Goal: Find specific page/section: Find specific page/section

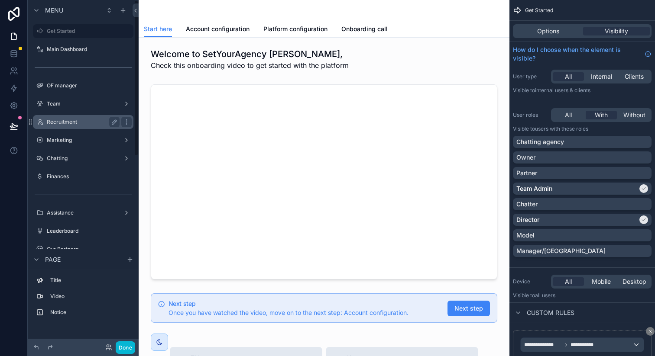
click at [79, 126] on div "Recruitment" at bounding box center [83, 122] width 73 height 10
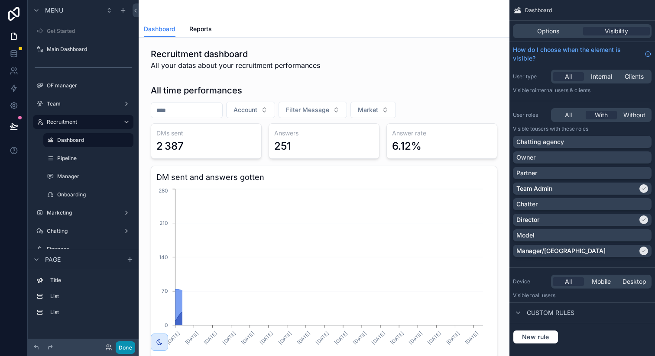
click at [126, 345] on button "Done" at bounding box center [125, 348] width 19 height 13
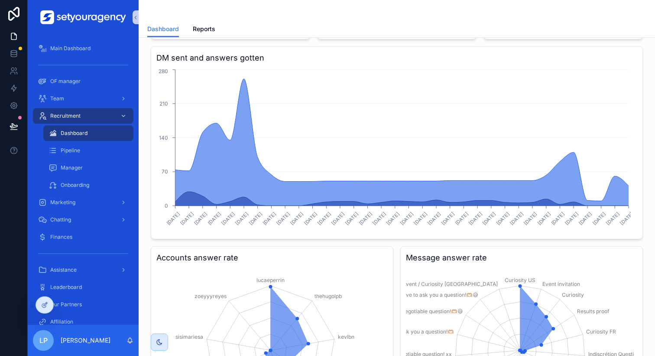
scroll to position [120, 0]
